Goal: Task Accomplishment & Management: Manage account settings

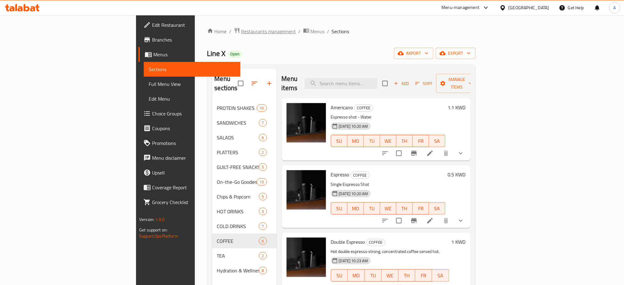
click at [241, 28] on span "Restaurants management" at bounding box center [268, 31] width 55 height 7
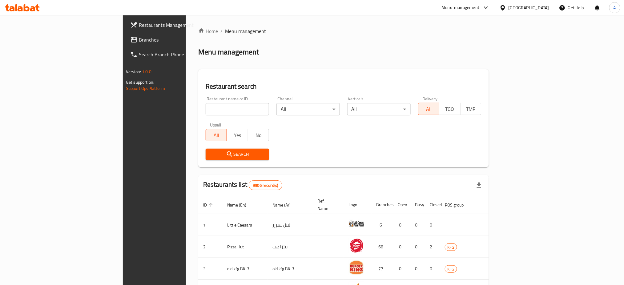
click at [206, 112] on input "search" at bounding box center [237, 109] width 63 height 12
paste input "704031"
type input "704031"
click at [206, 160] on button "Search" at bounding box center [237, 154] width 63 height 11
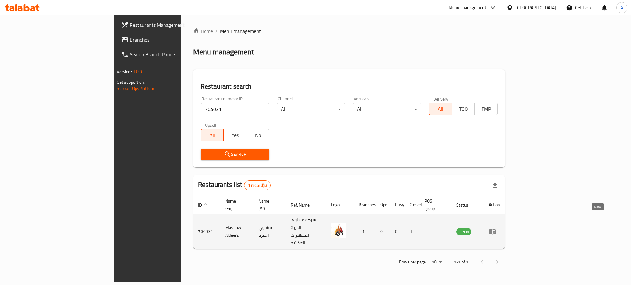
click at [500, 228] on link "enhanced table" at bounding box center [493, 231] width 11 height 7
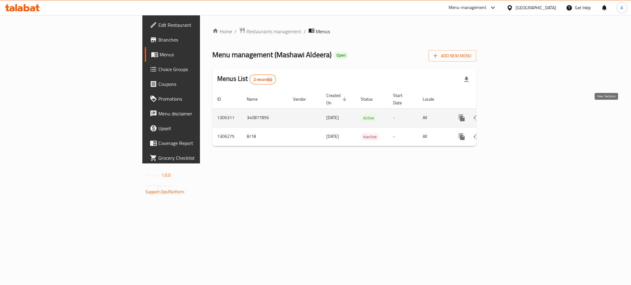
click at [509, 115] on icon "enhanced table" at bounding box center [506, 118] width 6 height 6
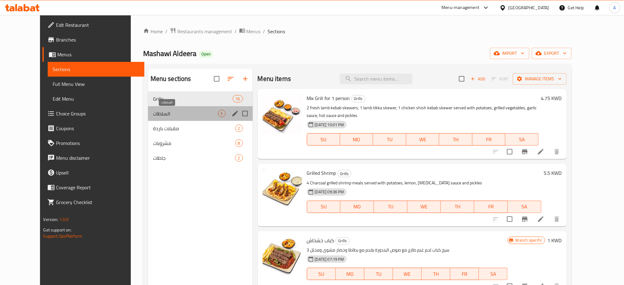
click at [153, 116] on span "السلطات" at bounding box center [185, 113] width 65 height 7
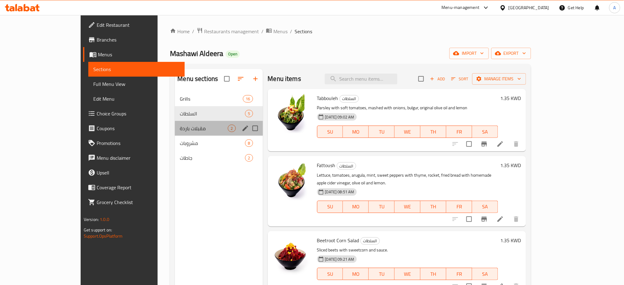
click at [175, 135] on div "مقبلات باردة 2" at bounding box center [219, 128] width 88 height 15
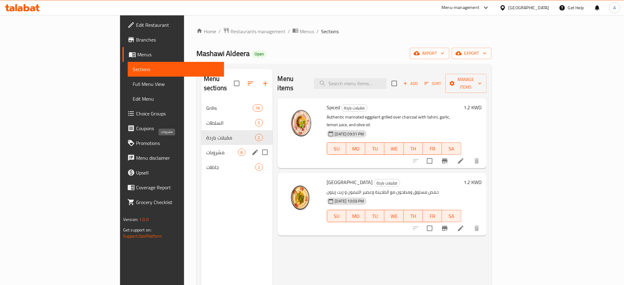
click at [206, 149] on span "مشروبات" at bounding box center [221, 152] width 31 height 7
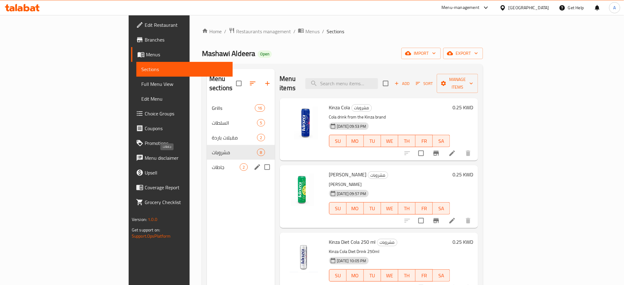
click at [212, 163] on span "جاطات" at bounding box center [226, 166] width 28 height 7
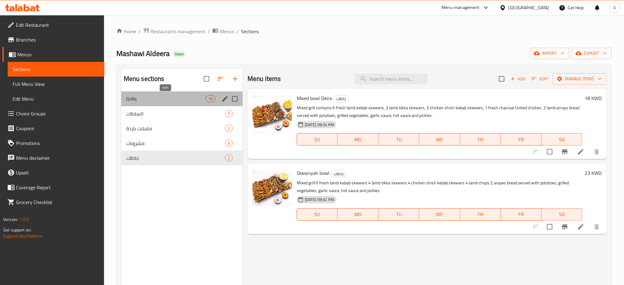
click at [159, 100] on span "Grills" at bounding box center [165, 98] width 79 height 7
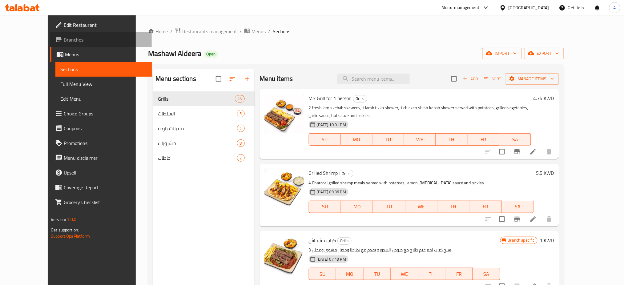
click at [64, 36] on span "Branches" at bounding box center [105, 39] width 83 height 7
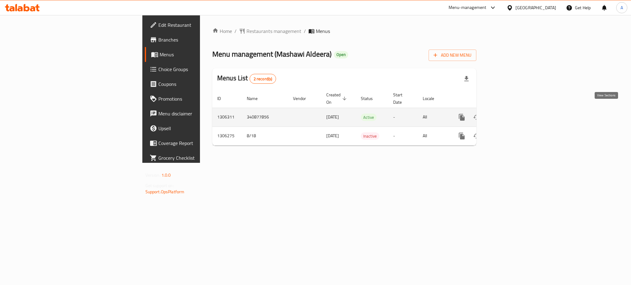
click at [513, 114] on link "enhanced table" at bounding box center [505, 117] width 15 height 15
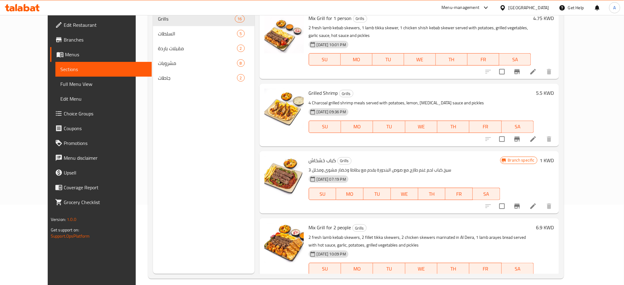
scroll to position [82, 0]
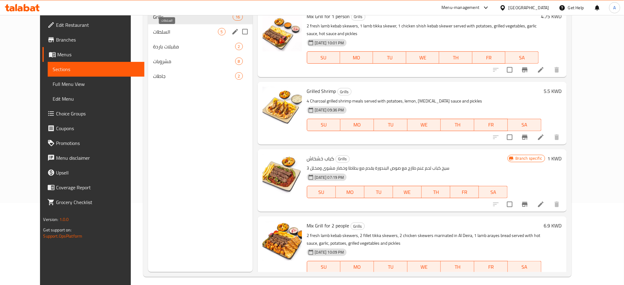
click at [181, 34] on span "السلطات" at bounding box center [185, 31] width 65 height 7
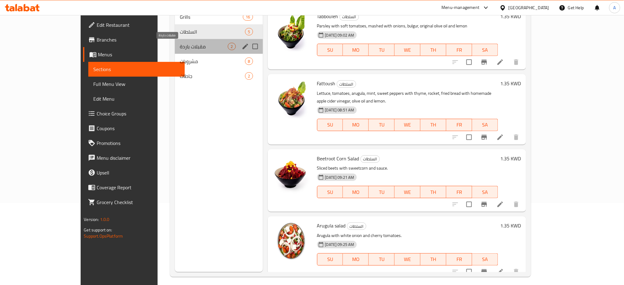
click at [181, 44] on span "مقبلات باردة" at bounding box center [204, 46] width 48 height 7
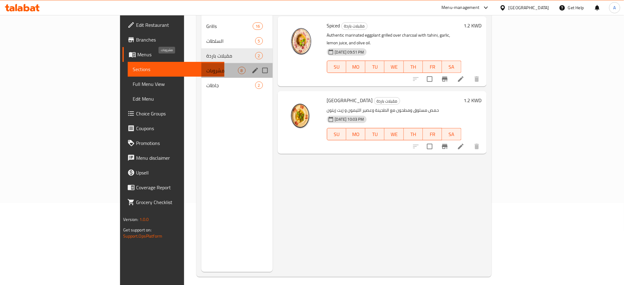
click at [206, 67] on span "مشروبات" at bounding box center [221, 70] width 31 height 7
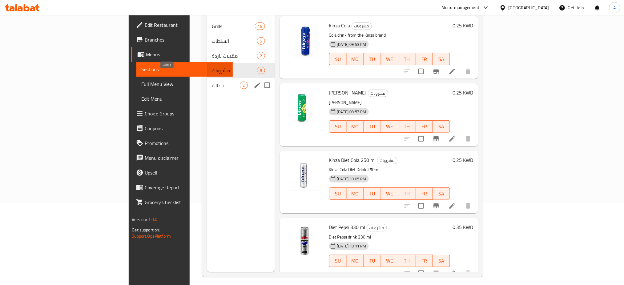
click at [212, 82] on span "جاطات" at bounding box center [226, 85] width 28 height 7
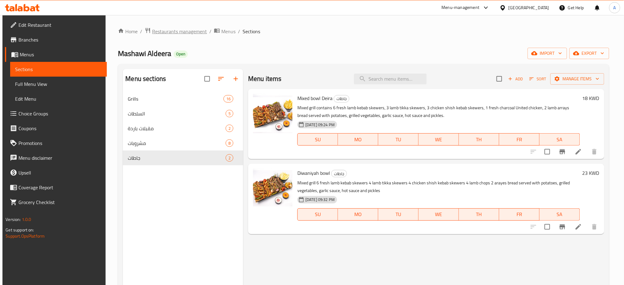
click at [183, 33] on span "Restaurants management" at bounding box center [179, 31] width 55 height 7
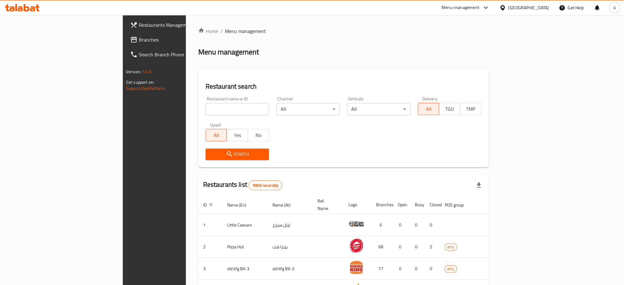
click at [206, 109] on input "search" at bounding box center [237, 109] width 63 height 12
type input "Pink Risotto"
click at [211, 156] on span "Search" at bounding box center [238, 155] width 54 height 8
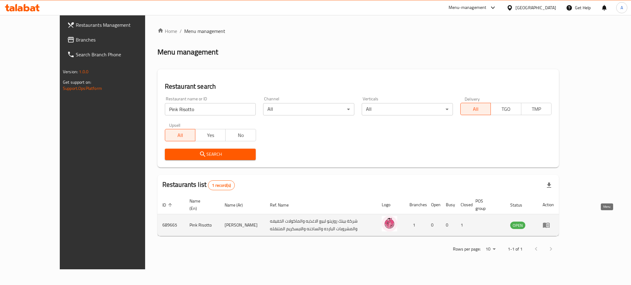
click at [554, 221] on link "enhanced table" at bounding box center [547, 224] width 11 height 7
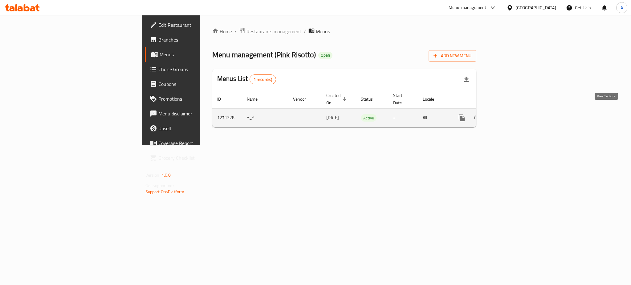
click at [513, 114] on link "enhanced table" at bounding box center [505, 118] width 15 height 15
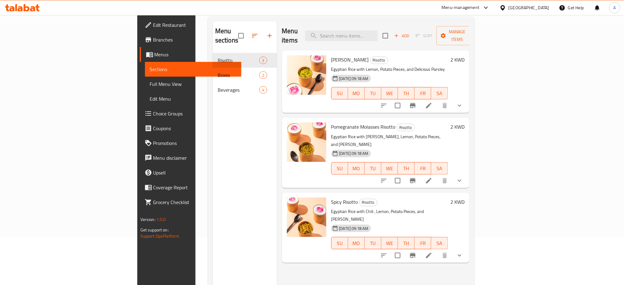
scroll to position [4, 0]
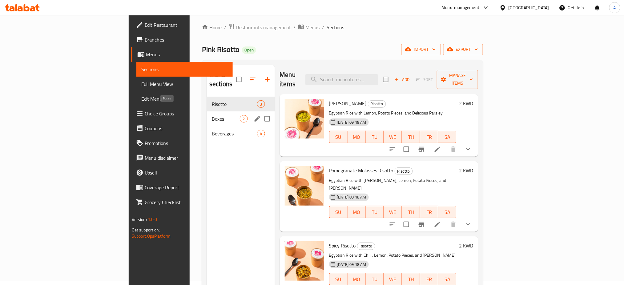
click at [212, 115] on span "Boxes" at bounding box center [226, 118] width 28 height 7
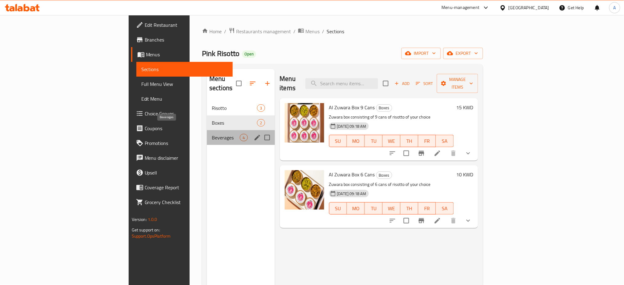
click at [212, 134] on span "Beverages" at bounding box center [226, 137] width 28 height 7
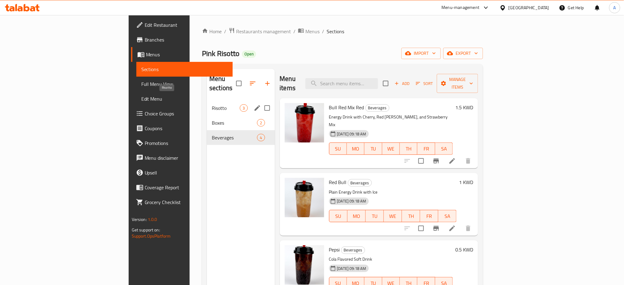
click at [212, 104] on span "Risotto" at bounding box center [226, 107] width 28 height 7
